Goal: Task Accomplishment & Management: Complete application form

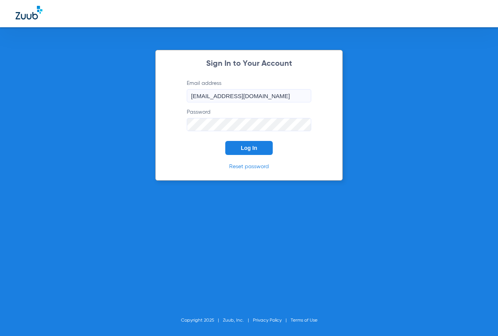
click at [245, 145] on span "Log In" at bounding box center [249, 148] width 16 height 6
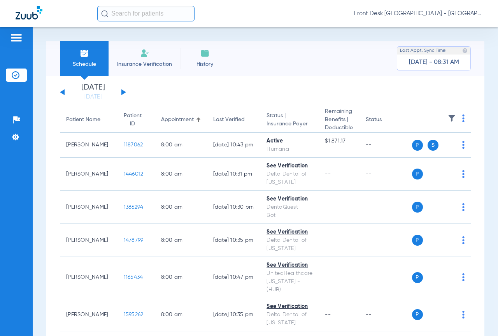
click at [121, 92] on button at bounding box center [123, 92] width 5 height 6
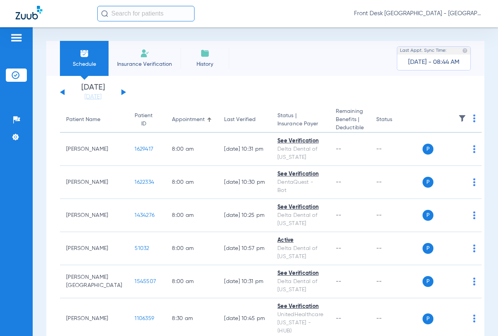
click at [64, 92] on button at bounding box center [62, 92] width 5 height 6
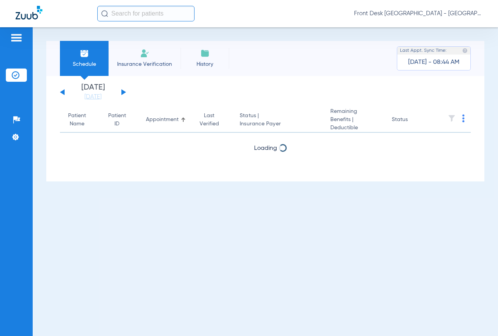
click at [156, 62] on span "Insurance Verification" at bounding box center [144, 64] width 60 height 8
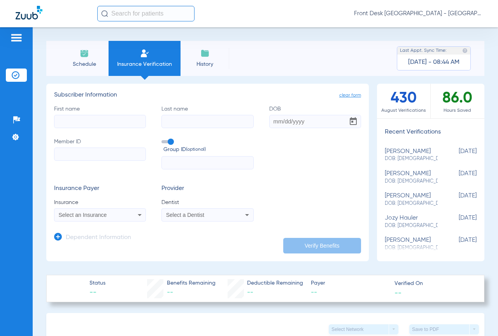
click at [129, 122] on input "First name" at bounding box center [100, 121] width 92 height 13
type input "[PERSON_NAME]"
type input "[DATE]"
click at [121, 152] on input "Member ID" at bounding box center [100, 154] width 92 height 13
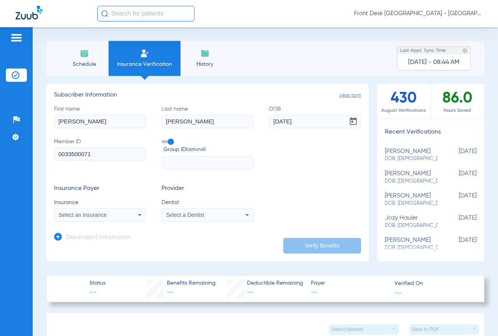
type input "0033500071"
click at [188, 165] on input "text" at bounding box center [208, 162] width 92 height 13
type input "69742000"
click at [117, 216] on div "Select an Insurance" at bounding box center [92, 214] width 67 height 5
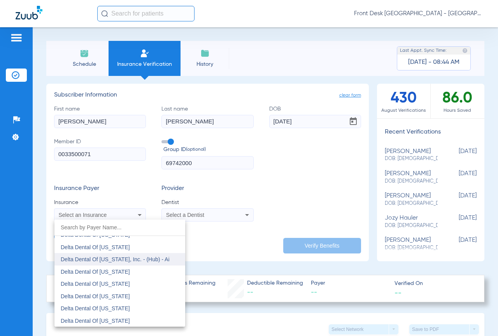
scroll to position [1713, 0]
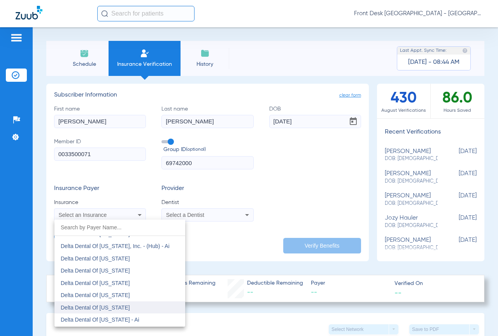
click at [125, 309] on mat-option "Delta Dental Of [US_STATE]" at bounding box center [120, 307] width 131 height 12
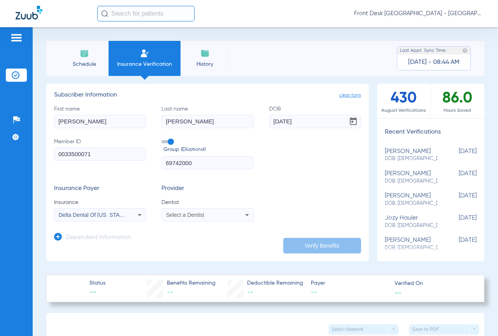
click at [244, 218] on icon at bounding box center [247, 214] width 9 height 9
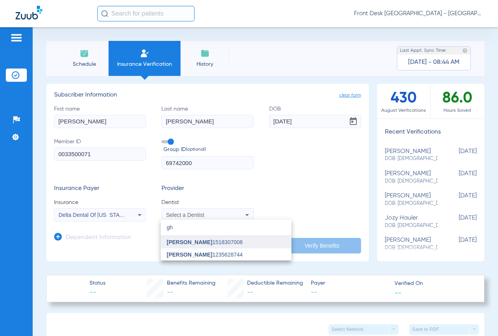
type input "gh"
click at [208, 243] on span "[PERSON_NAME] 1518307008" at bounding box center [205, 241] width 76 height 5
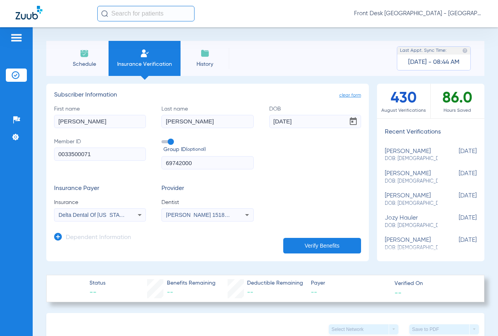
click at [306, 241] on button "Verify Benefits" at bounding box center [322, 246] width 78 height 16
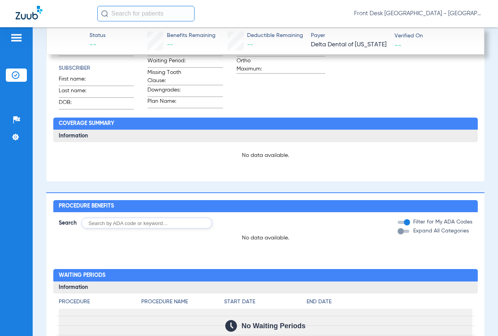
scroll to position [525, 0]
